Goal: Information Seeking & Learning: Learn about a topic

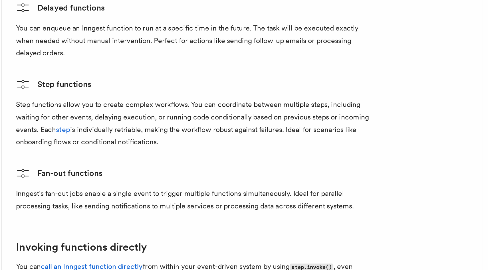
scroll to position [930, 0]
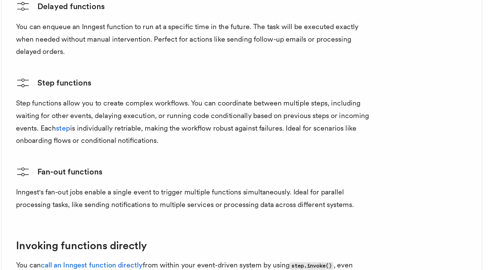
click at [167, 216] on p "Inngest's fan-out jobs enable a single event to trigger multiple functions simu…" at bounding box center [194, 224] width 228 height 16
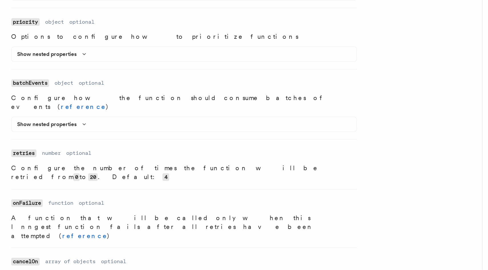
scroll to position [444, 0]
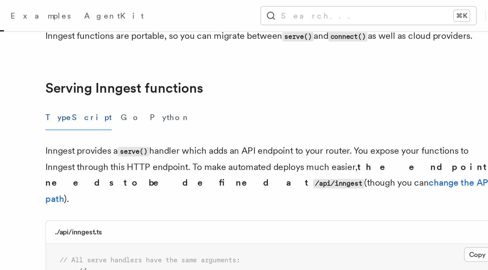
scroll to position [188, 0]
